Goal: Information Seeking & Learning: Find specific fact

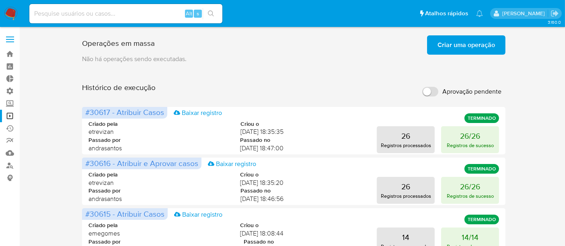
click at [449, 48] on span "Criar uma operação" at bounding box center [465, 45] width 57 height 18
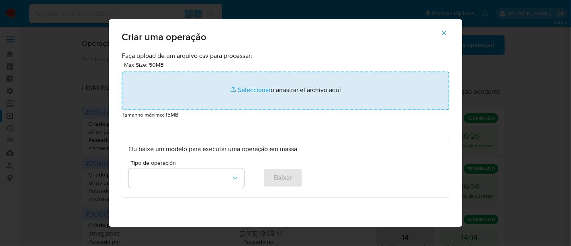
click at [252, 89] on input "file" at bounding box center [286, 91] width 328 height 39
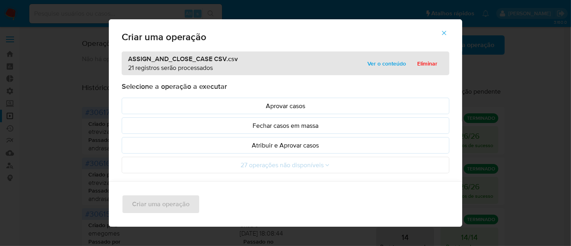
click at [379, 65] on span "Ver o conteúdo" at bounding box center [387, 63] width 39 height 11
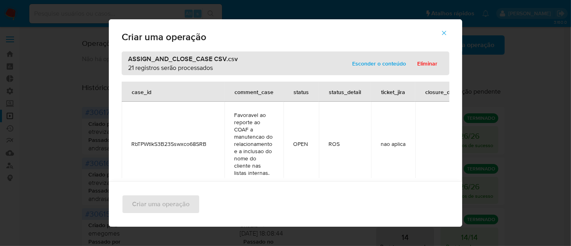
scroll to position [1642, 0]
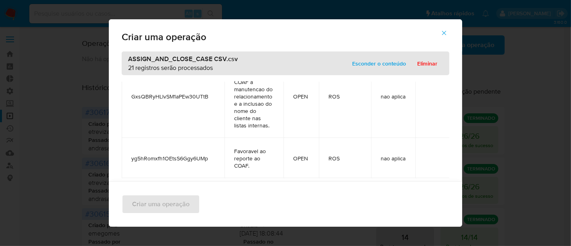
click at [378, 63] on span "Esconder o conteúdo" at bounding box center [379, 63] width 54 height 11
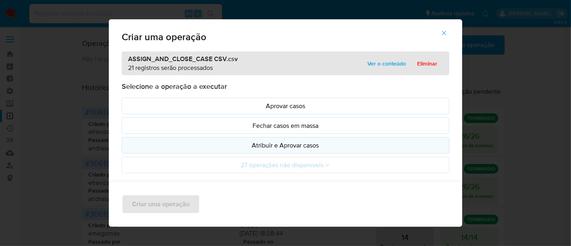
click at [278, 145] on p "Atribuir e Aprovar casos" at bounding box center [286, 145] width 314 height 9
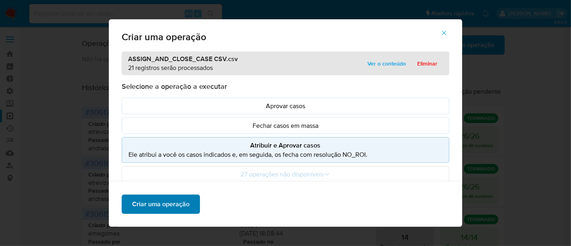
click at [174, 201] on span "Criar uma operação" at bounding box center [160, 204] width 57 height 18
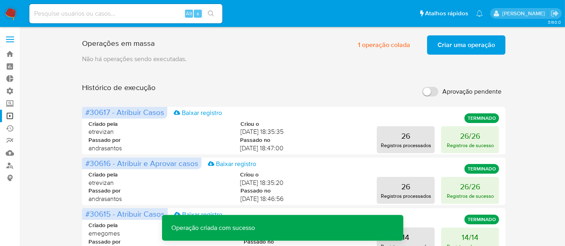
click at [476, 45] on span "Criar uma operação" at bounding box center [465, 45] width 57 height 18
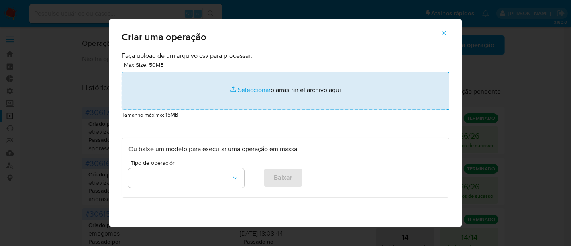
click at [251, 92] on input "file" at bounding box center [286, 91] width 328 height 39
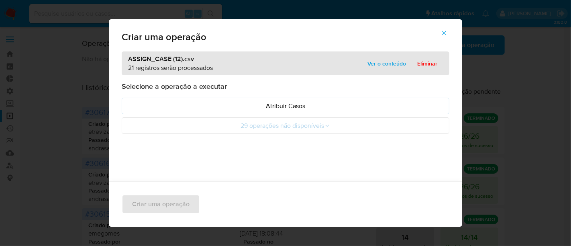
click at [386, 64] on span "Ver o conteúdo" at bounding box center [387, 63] width 39 height 11
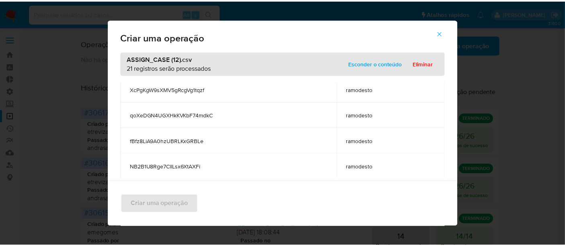
scroll to position [268, 0]
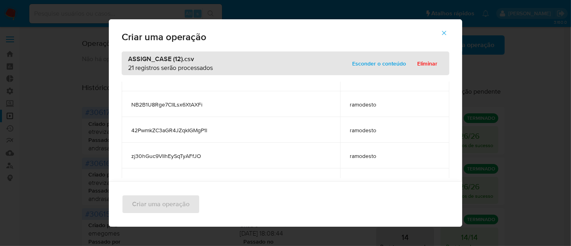
click at [370, 66] on span "Esconder o conteúdo" at bounding box center [379, 63] width 54 height 11
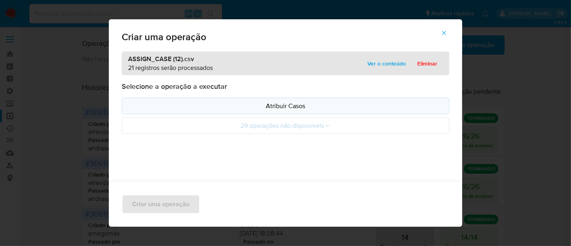
click at [273, 103] on p "Atribuir Casos" at bounding box center [286, 105] width 314 height 9
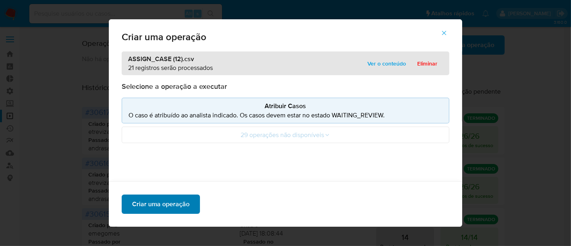
click at [163, 203] on span "Criar uma operação" at bounding box center [160, 204] width 57 height 18
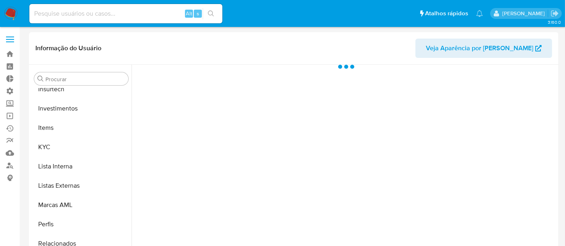
scroll to position [378, 0]
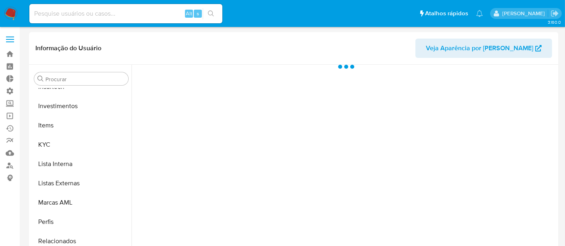
select select "10"
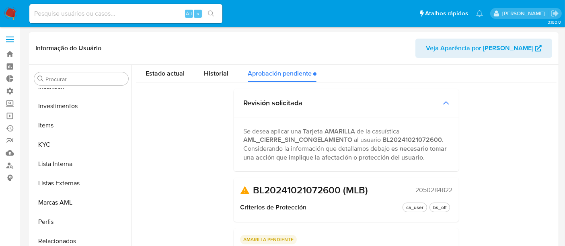
scroll to position [0, 0]
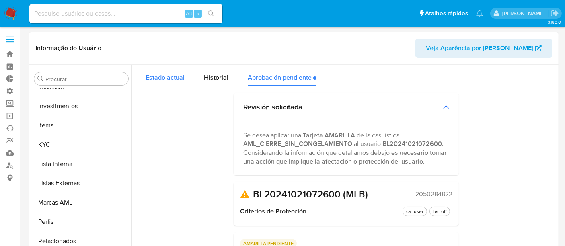
click at [154, 78] on span "Estado actual" at bounding box center [164, 77] width 39 height 9
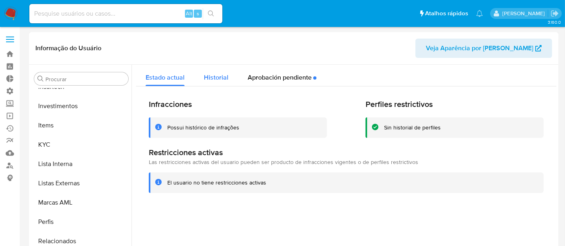
click at [212, 77] on span "Historial" at bounding box center [216, 77] width 25 height 9
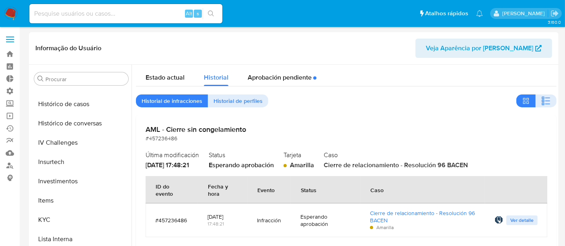
scroll to position [289, 0]
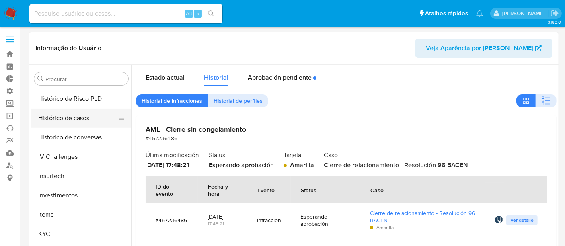
click at [74, 119] on button "Histórico de casos" at bounding box center [78, 117] width 94 height 19
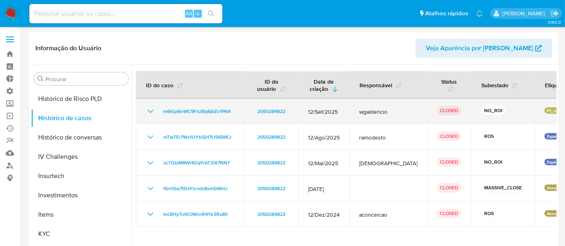
click at [148, 113] on icon "Mostrar/Ocultar" at bounding box center [150, 111] width 10 height 10
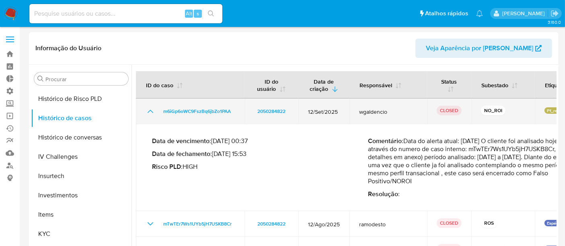
click at [148, 113] on icon "Mostrar/Ocultar" at bounding box center [150, 111] width 10 height 10
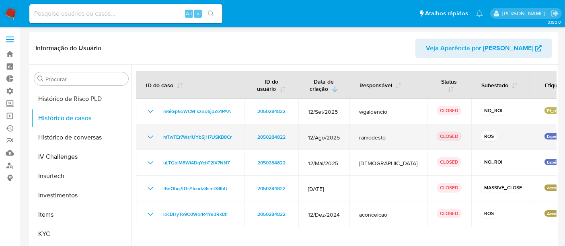
click at [148, 136] on icon "Mostrar/Ocultar" at bounding box center [150, 136] width 6 height 3
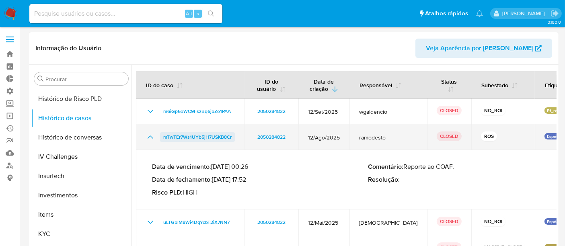
click at [202, 137] on span "mTwTEr7Ws1UYb5jH7USKB8Cr" at bounding box center [197, 137] width 68 height 10
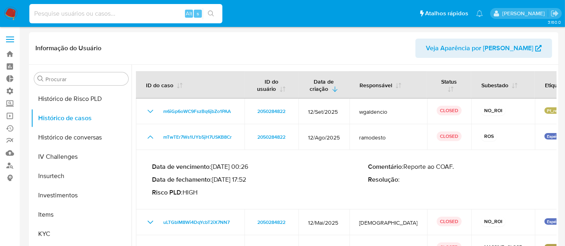
click at [47, 10] on input at bounding box center [125, 13] width 193 height 10
paste input "478974807"
type input "478974807"
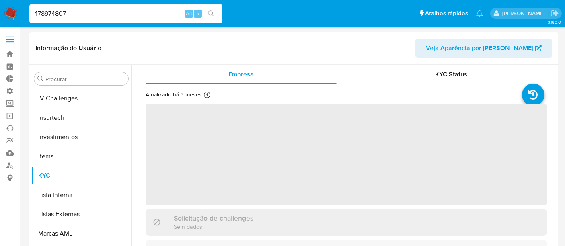
scroll to position [378, 0]
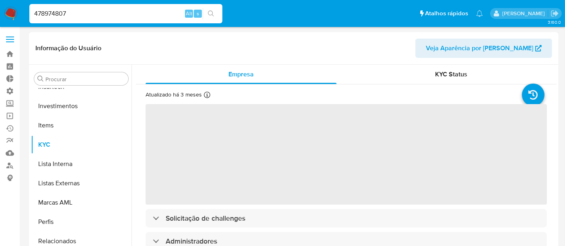
select select "10"
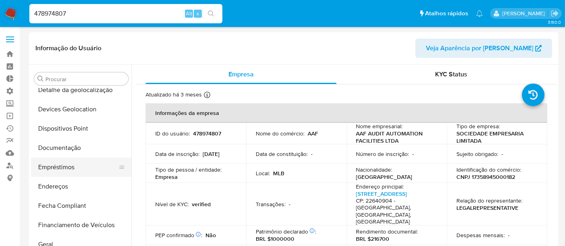
scroll to position [110, 0]
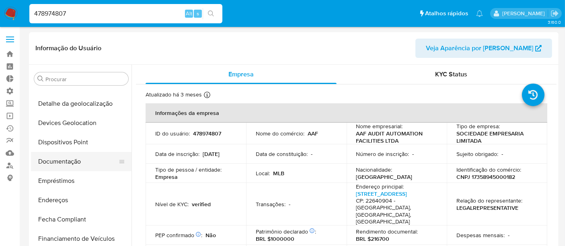
click at [62, 156] on button "Documentação" at bounding box center [78, 161] width 94 height 19
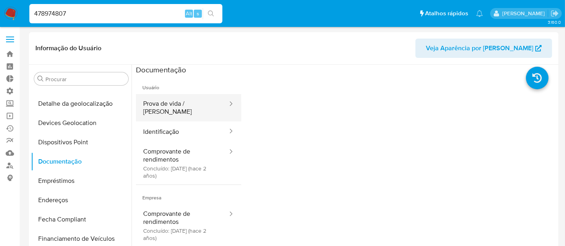
click at [181, 107] on button "Prova de vida / Selfie" at bounding box center [182, 107] width 92 height 27
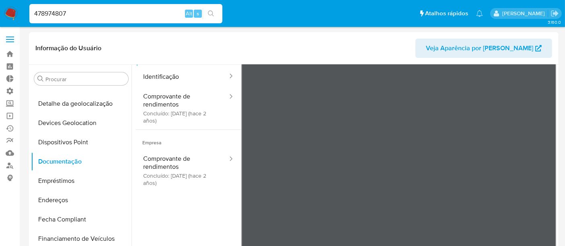
scroll to position [68, 0]
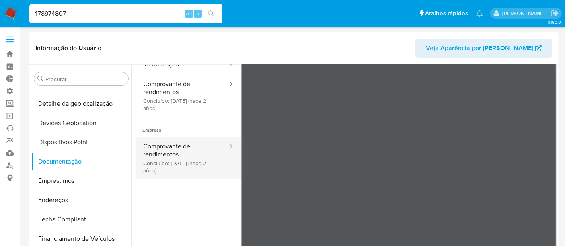
click at [189, 166] on button "Comprovante de rendimentos Concluído: 23/06/2023 (hace 2 años)" at bounding box center [182, 158] width 92 height 43
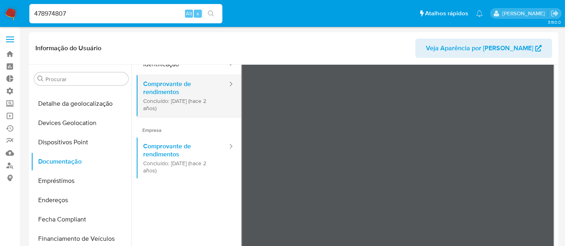
click at [169, 102] on button "Comprovante de rendimentos Concluído: 23/06/2023 (hace 2 años)" at bounding box center [182, 95] width 92 height 43
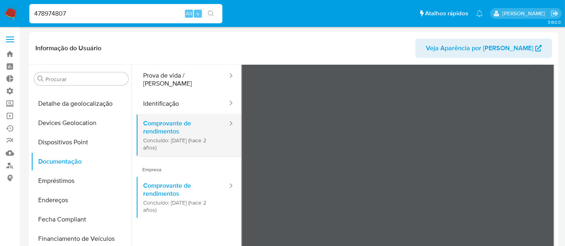
scroll to position [0, 0]
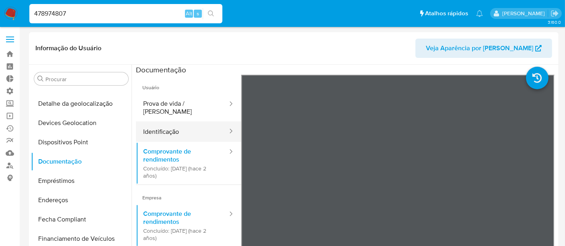
click at [171, 121] on button "Identificação" at bounding box center [182, 131] width 92 height 20
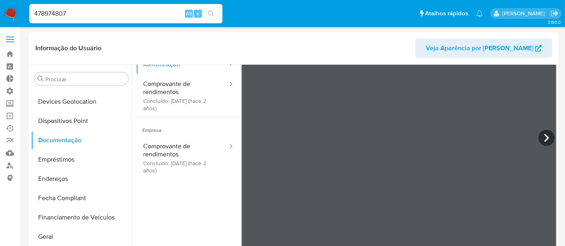
scroll to position [134, 0]
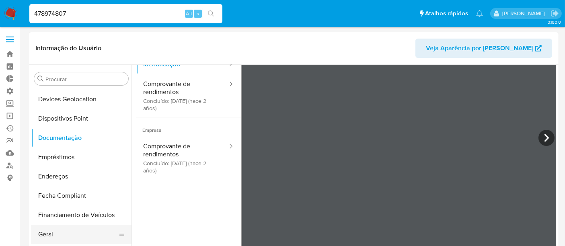
click at [66, 234] on button "Geral" at bounding box center [78, 234] width 94 height 19
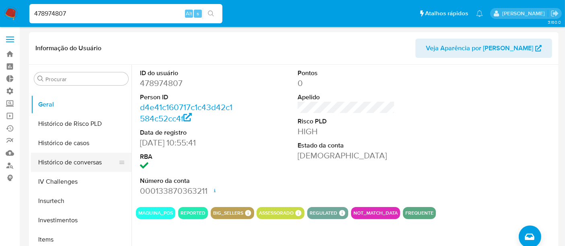
scroll to position [312, 0]
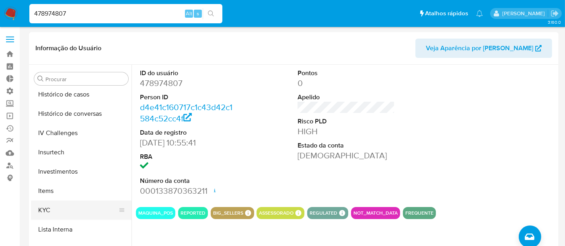
click at [62, 208] on button "KYC" at bounding box center [78, 210] width 94 height 19
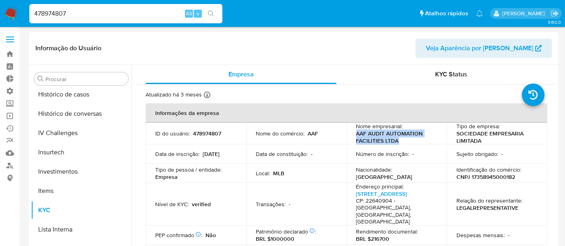
drag, startPoint x: 353, startPoint y: 136, endPoint x: 399, endPoint y: 141, distance: 46.1
click at [399, 141] on td "Nome empresarial : AAF AUDIT AUTOMATION FACILITIES LTDA" at bounding box center [396, 134] width 100 height 22
copy p "AAF AUDIT AUTOMATION FACILITIES LTDA"
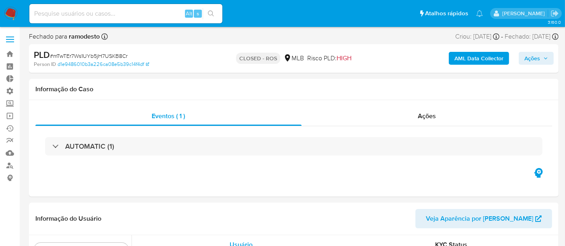
scroll to position [378, 0]
select select "10"
